Goal: Task Accomplishment & Management: Manage account settings

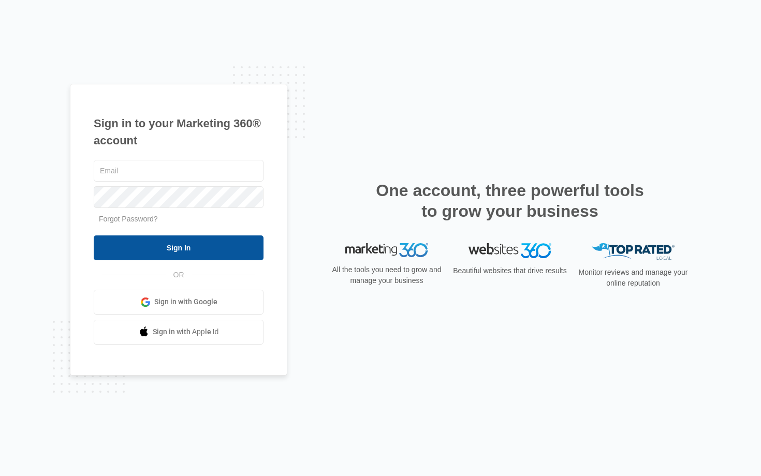
type input "[EMAIL_ADDRESS][DOMAIN_NAME]"
click at [156, 256] on input "Sign In" at bounding box center [179, 247] width 170 height 25
